Goal: Task Accomplishment & Management: Use online tool/utility

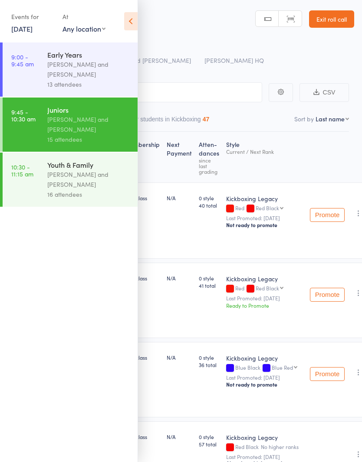
click at [137, 15] on icon at bounding box center [130, 21] width 13 height 18
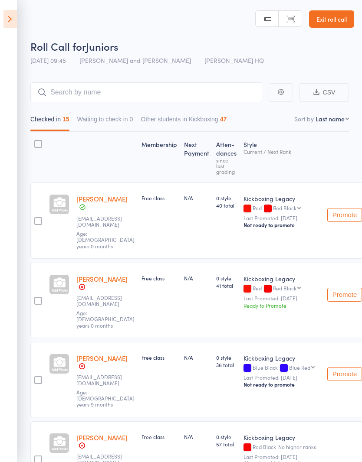
click at [339, 22] on link "Exit roll call" at bounding box center [331, 18] width 45 height 17
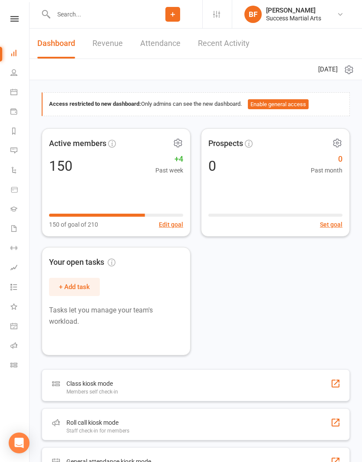
click at [13, 20] on icon at bounding box center [14, 19] width 8 height 6
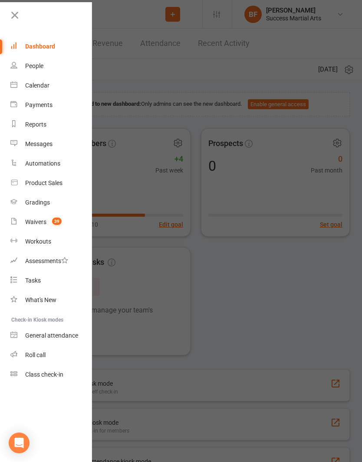
click at [196, 60] on div at bounding box center [181, 231] width 362 height 462
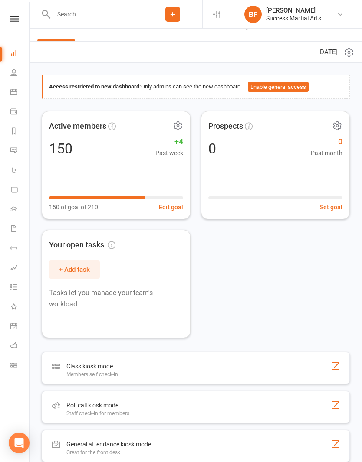
scroll to position [17, 0]
click at [221, 416] on div "Roll call kiosk mode Staff check-in for members" at bounding box center [196, 408] width 308 height 32
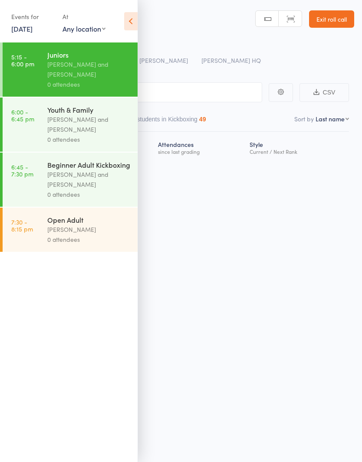
click at [135, 25] on icon at bounding box center [130, 21] width 13 height 18
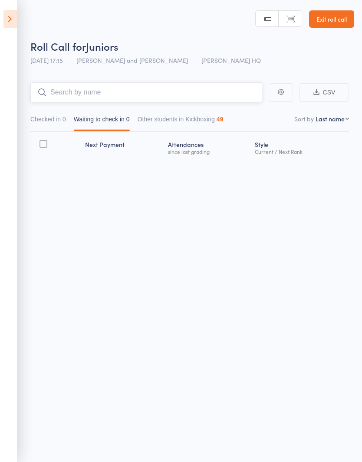
click at [229, 99] on input "search" at bounding box center [146, 92] width 232 height 20
type input "KAYRA"
click at [242, 115] on link "Drop in" at bounding box center [239, 110] width 28 height 13
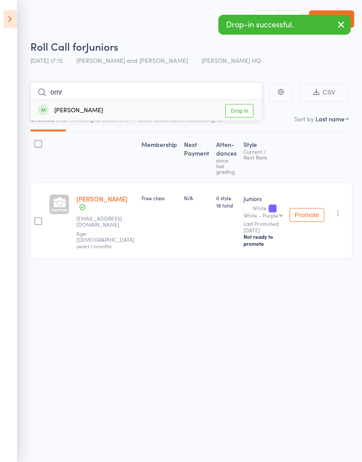
type input "omr"
click at [238, 108] on link "Drop in" at bounding box center [239, 110] width 28 height 13
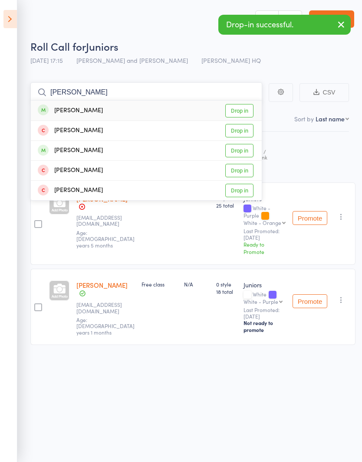
type input "Nicole"
click at [239, 115] on link "Drop in" at bounding box center [239, 110] width 28 height 13
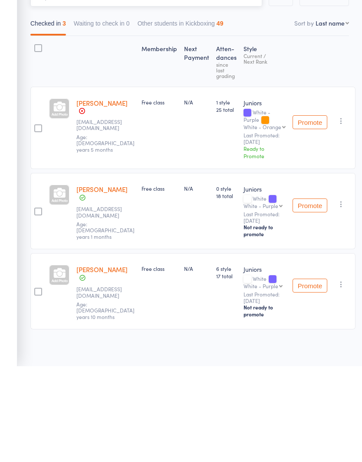
scroll to position [6, 0]
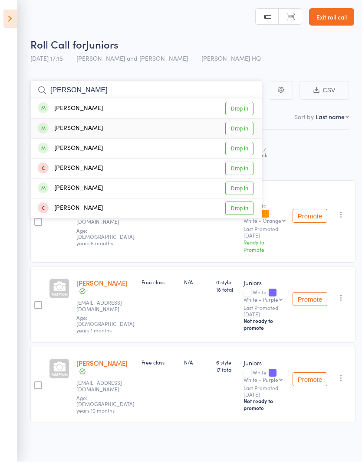
type input "Matteo"
click at [238, 126] on link "Drop in" at bounding box center [239, 128] width 28 height 13
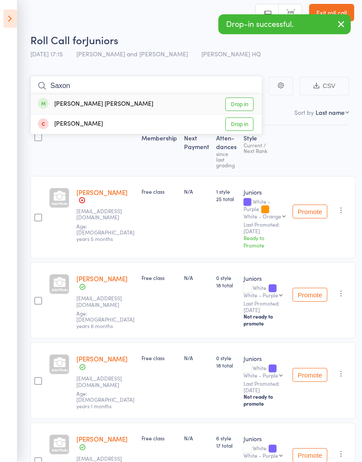
type input "Saxon"
click at [240, 107] on link "Drop in" at bounding box center [239, 104] width 28 height 13
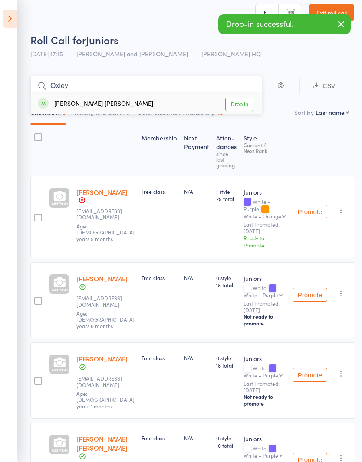
type input "Oxley"
click at [239, 107] on link "Drop in" at bounding box center [239, 104] width 28 height 13
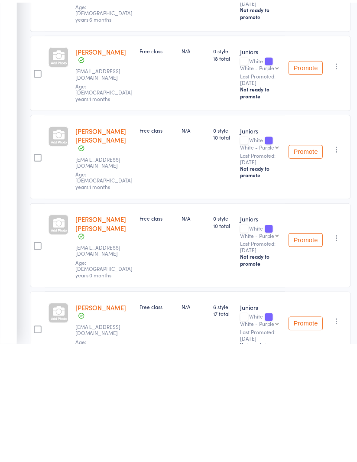
scroll to position [0, 0]
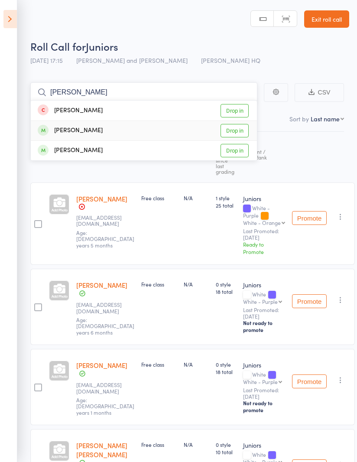
type input "Archie"
click at [233, 128] on link "Drop in" at bounding box center [235, 130] width 28 height 13
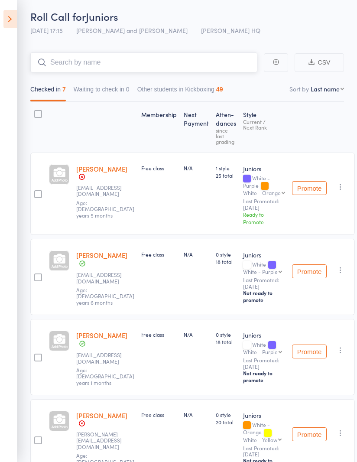
scroll to position [22, 0]
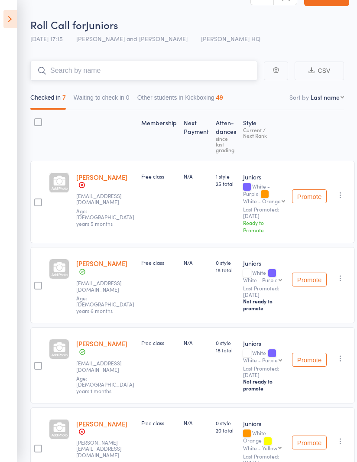
click at [74, 66] on input "search" at bounding box center [143, 71] width 227 height 20
type input "Sierra"
click at [229, 89] on link "Drop in" at bounding box center [235, 88] width 28 height 13
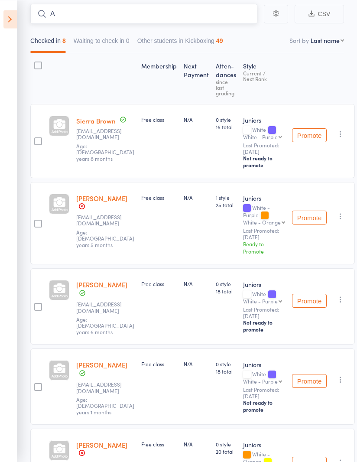
scroll to position [78, 0]
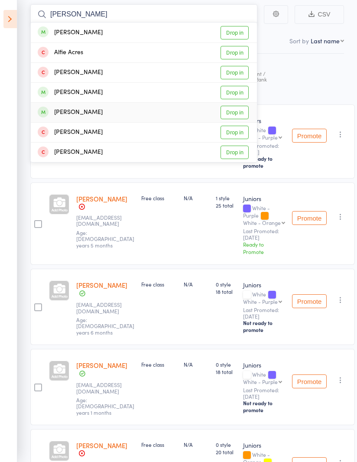
type input "Alfie"
click at [233, 111] on link "Drop in" at bounding box center [235, 112] width 28 height 13
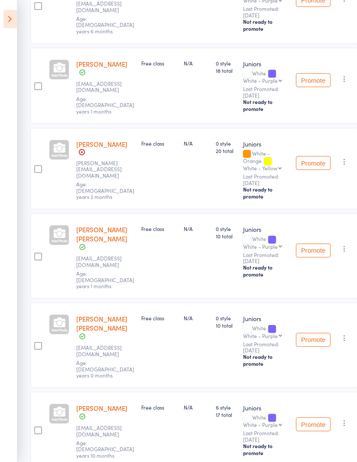
scroll to position [458, 0]
